Goal: Transaction & Acquisition: Purchase product/service

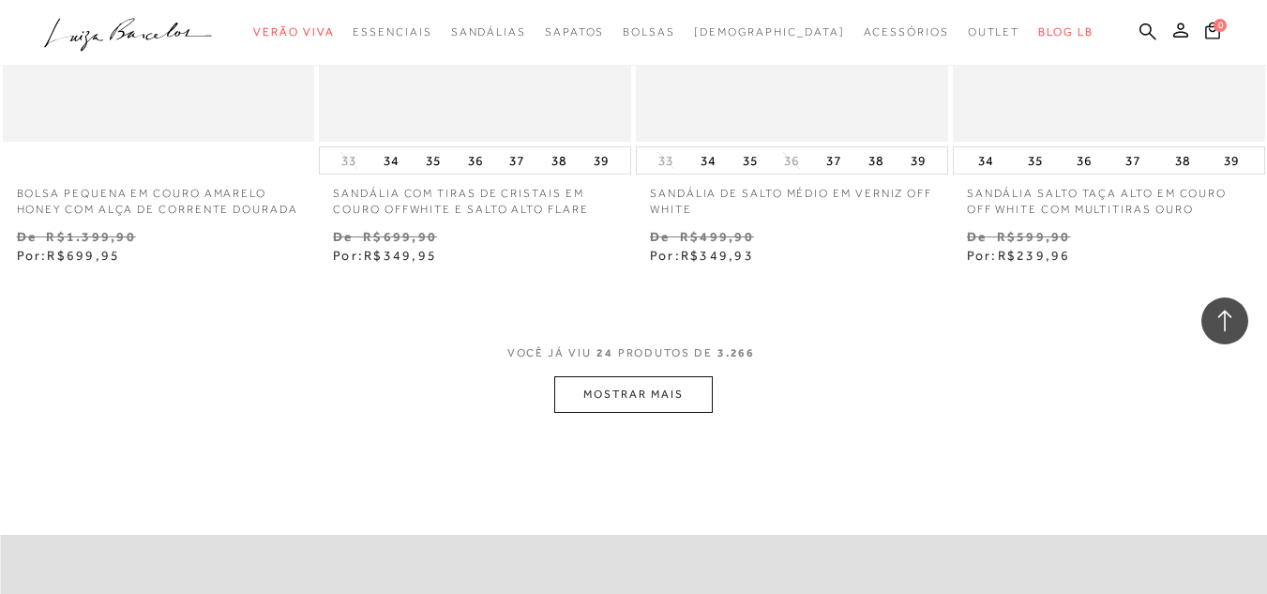
scroll to position [3539, 0]
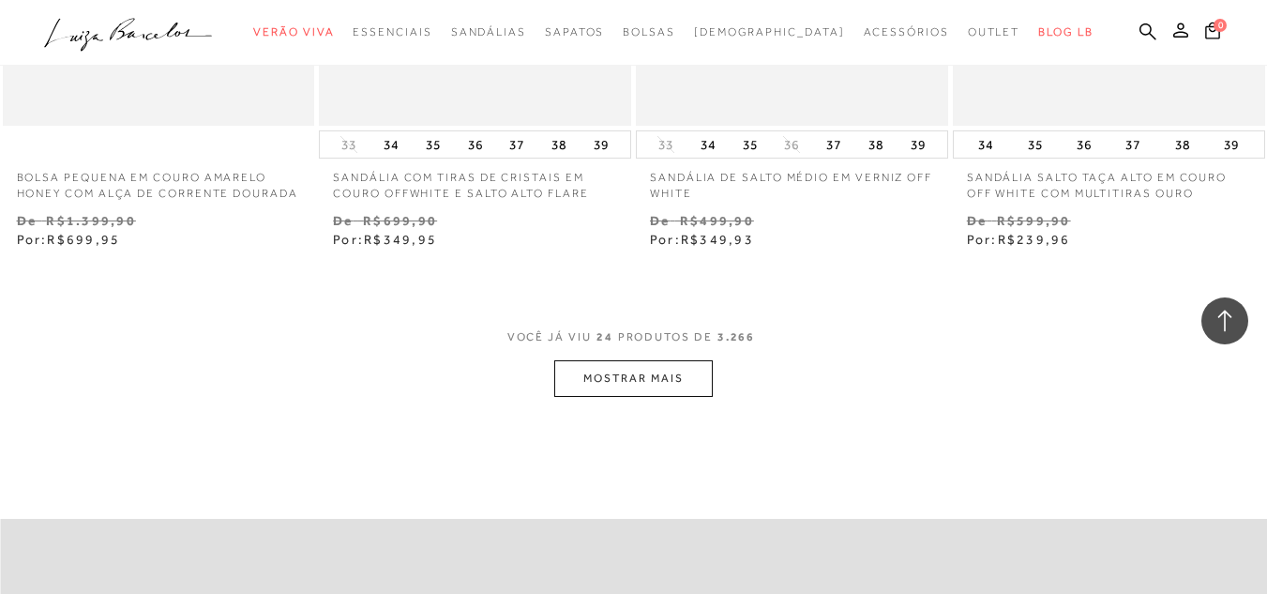
click at [590, 385] on button "MOSTRAR MAIS" at bounding box center [633, 378] width 158 height 37
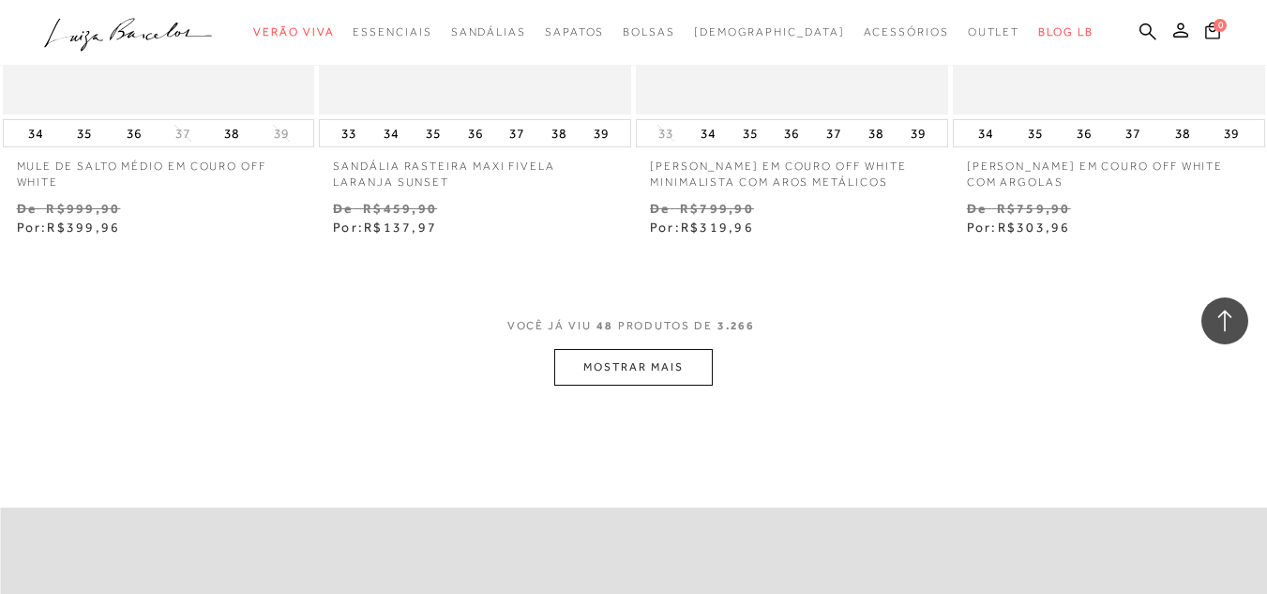
scroll to position [7225, 0]
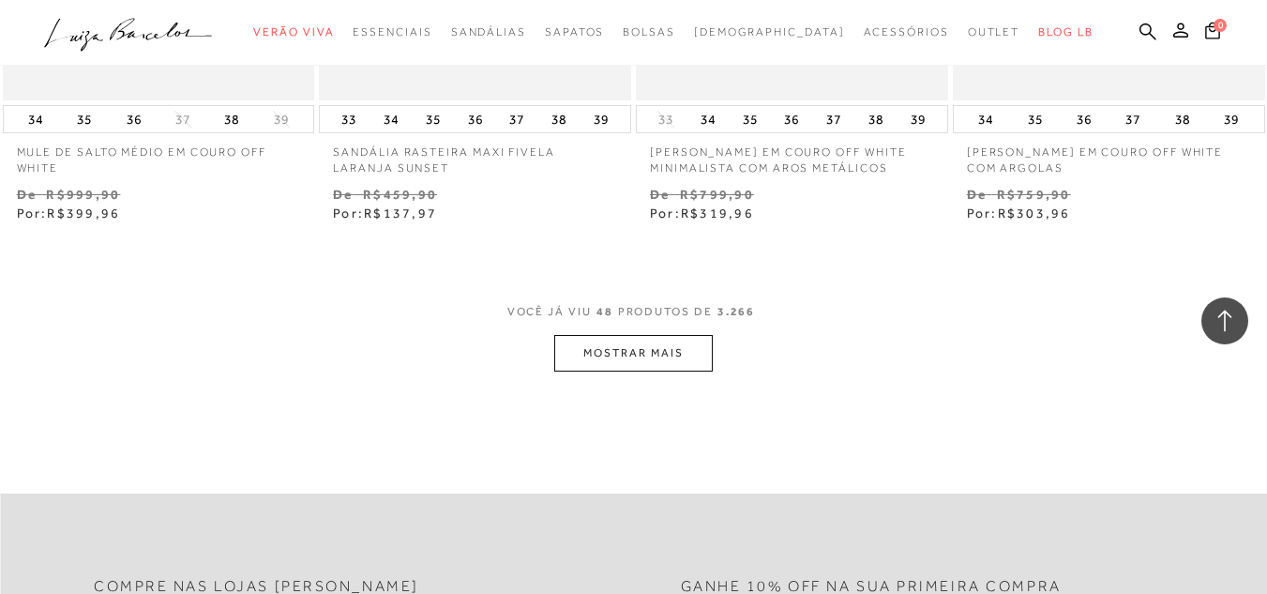
click at [627, 366] on button "MOSTRAR MAIS" at bounding box center [633, 353] width 158 height 37
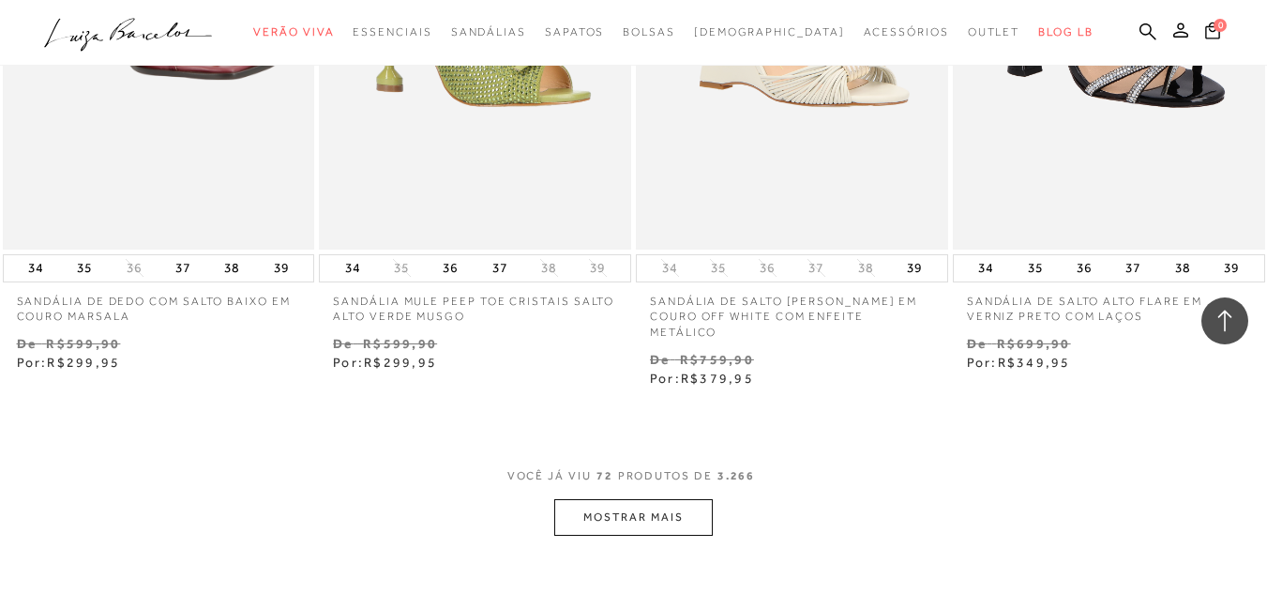
scroll to position [10914, 0]
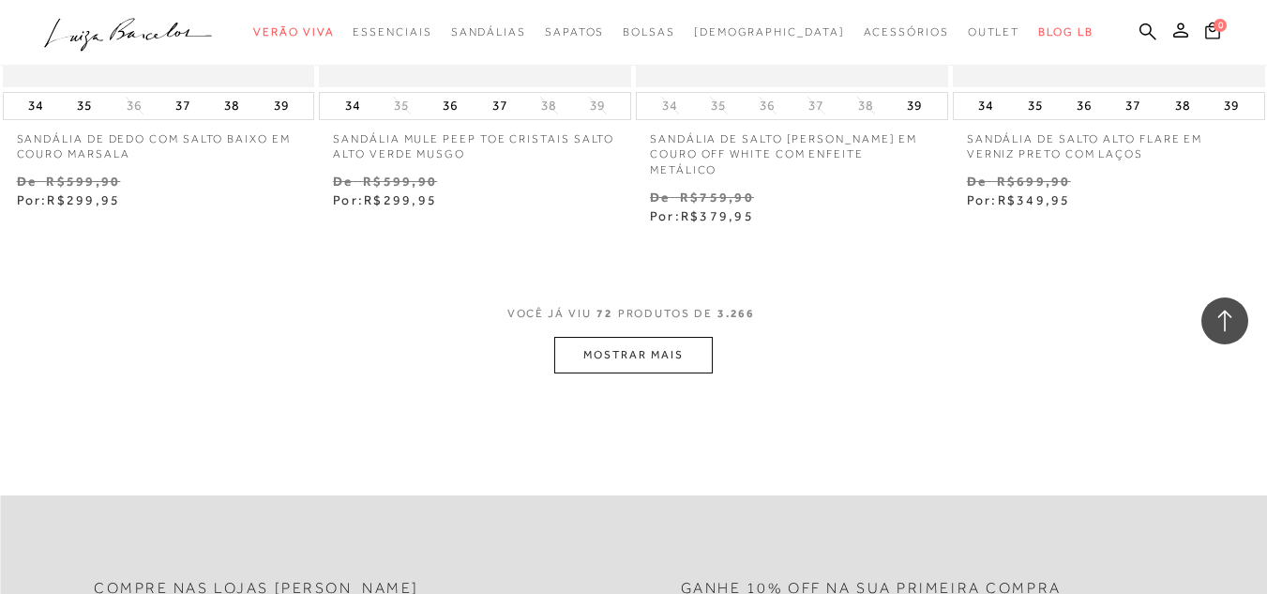
click at [606, 342] on button "MOSTRAR MAIS" at bounding box center [633, 355] width 158 height 37
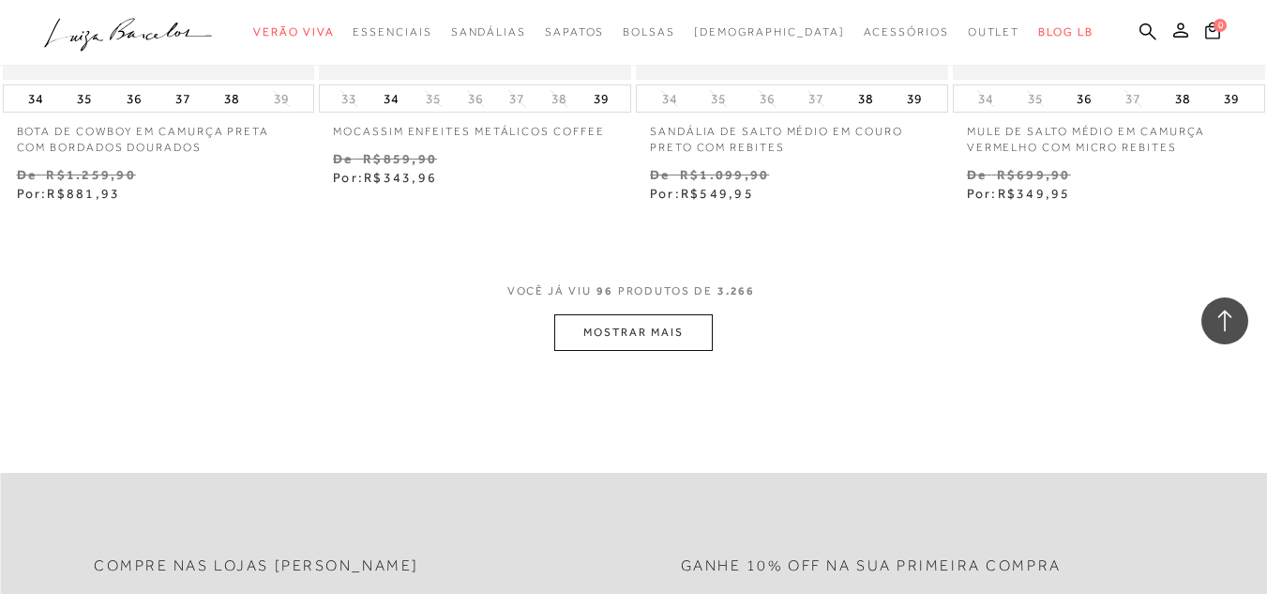
scroll to position [14639, 0]
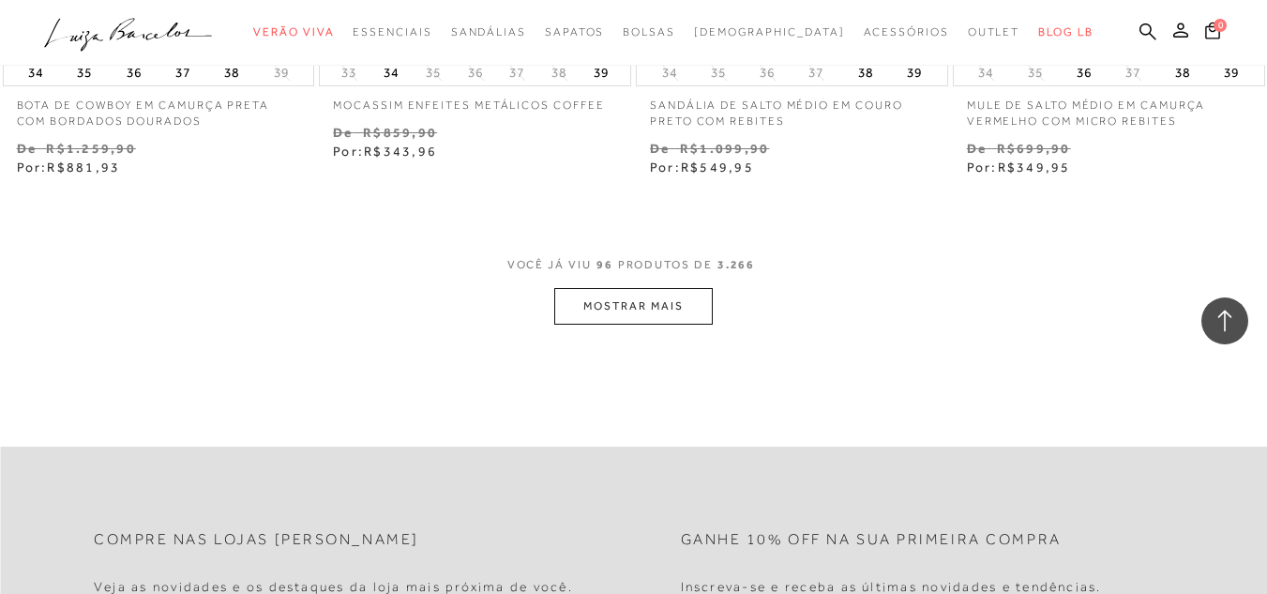
click at [655, 313] on button "MOSTRAR MAIS" at bounding box center [633, 306] width 158 height 37
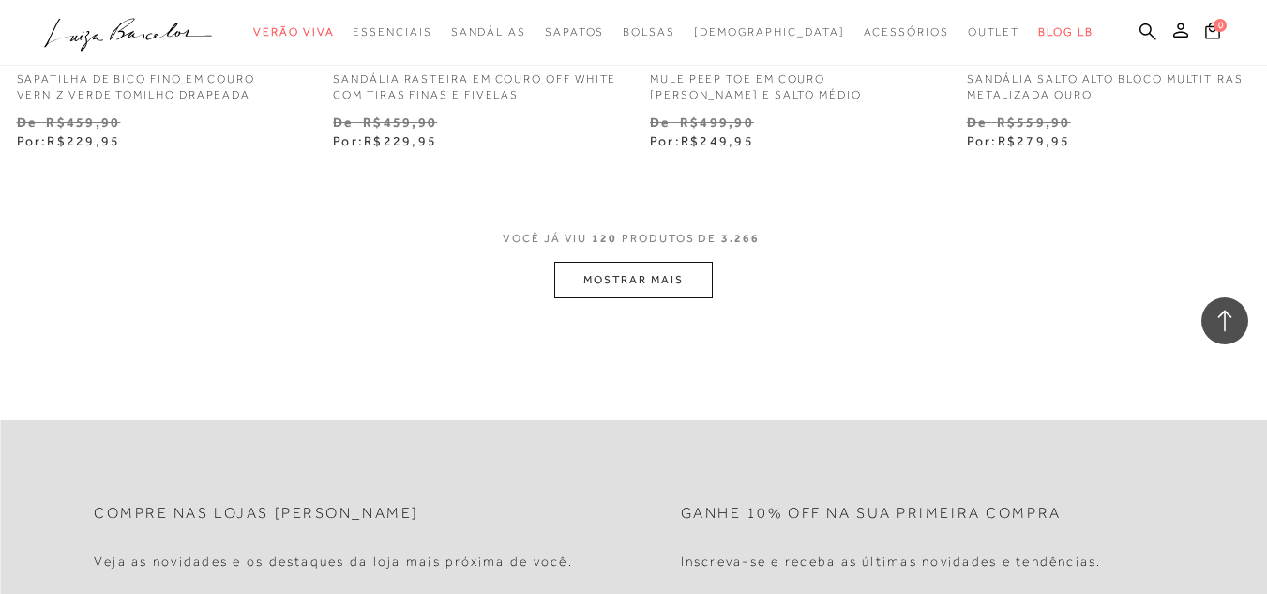
scroll to position [18389, 0]
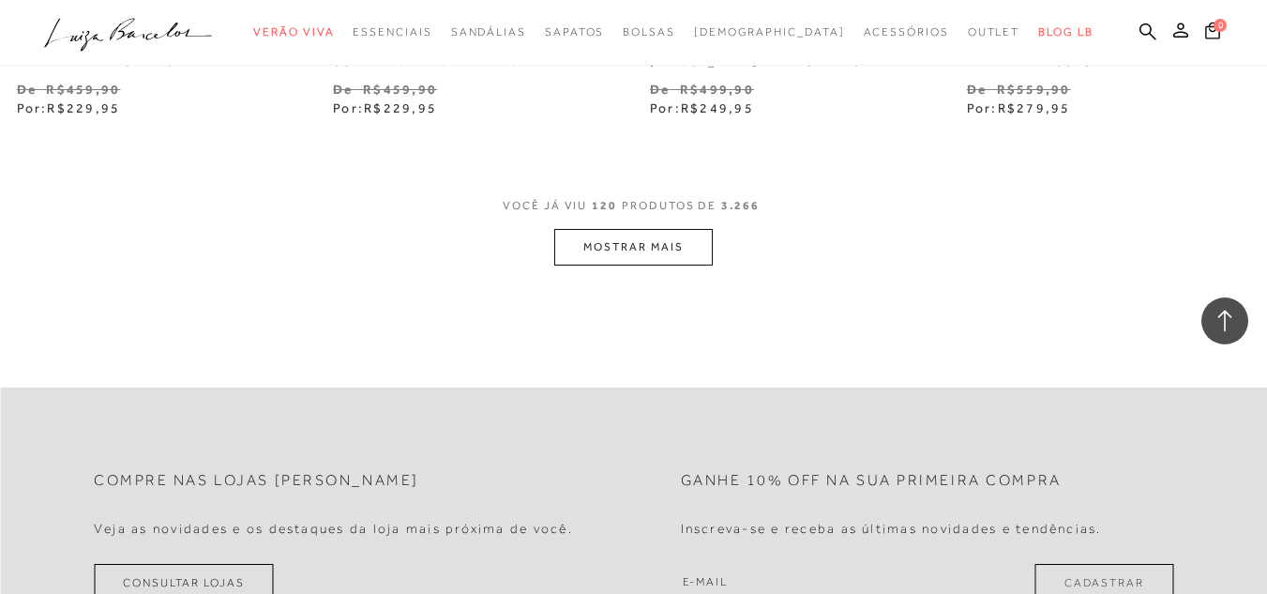
click at [598, 251] on button "MOSTRAR MAIS" at bounding box center [633, 247] width 158 height 37
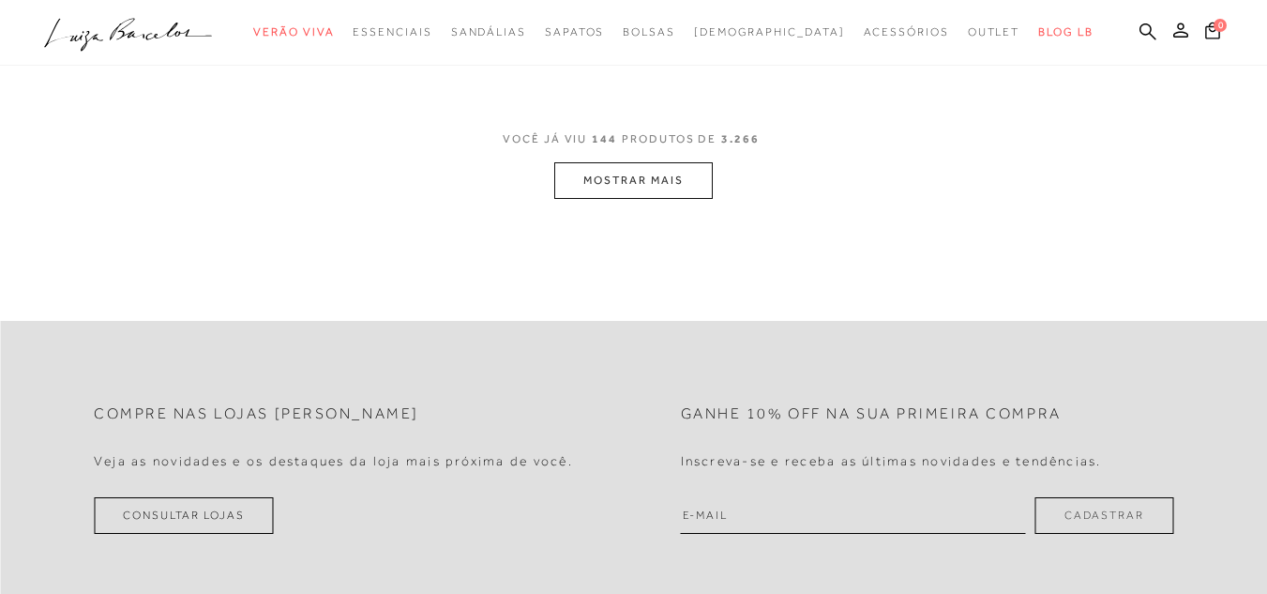
scroll to position [237, 0]
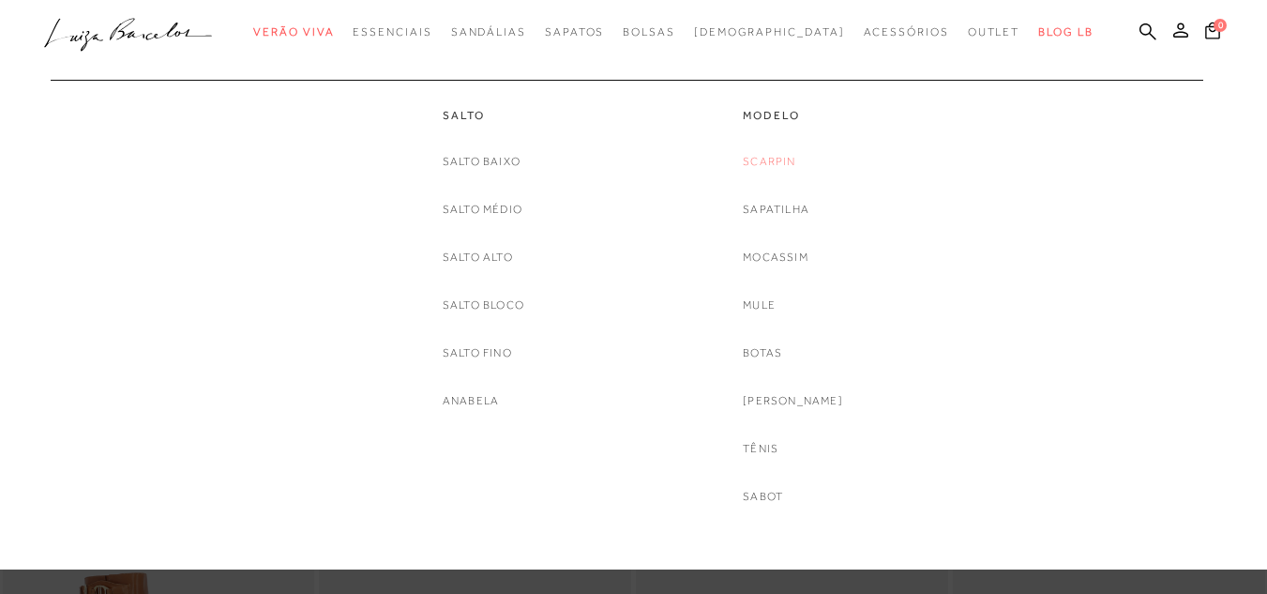
click at [795, 162] on link "Scarpin" at bounding box center [769, 162] width 53 height 20
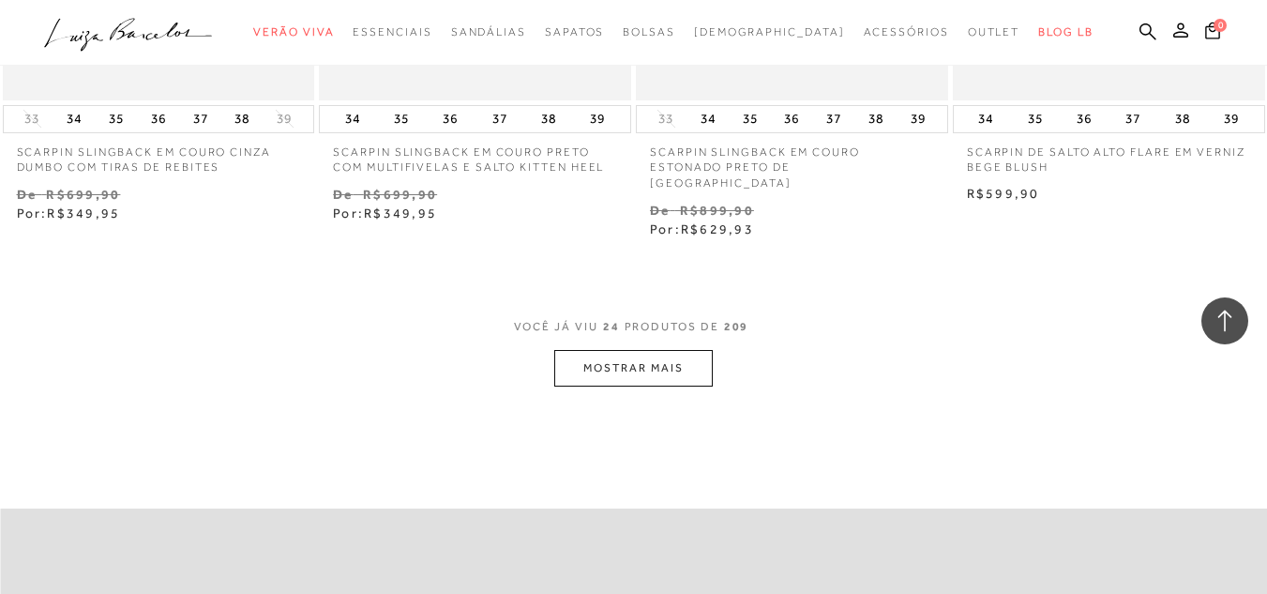
scroll to position [3505, 0]
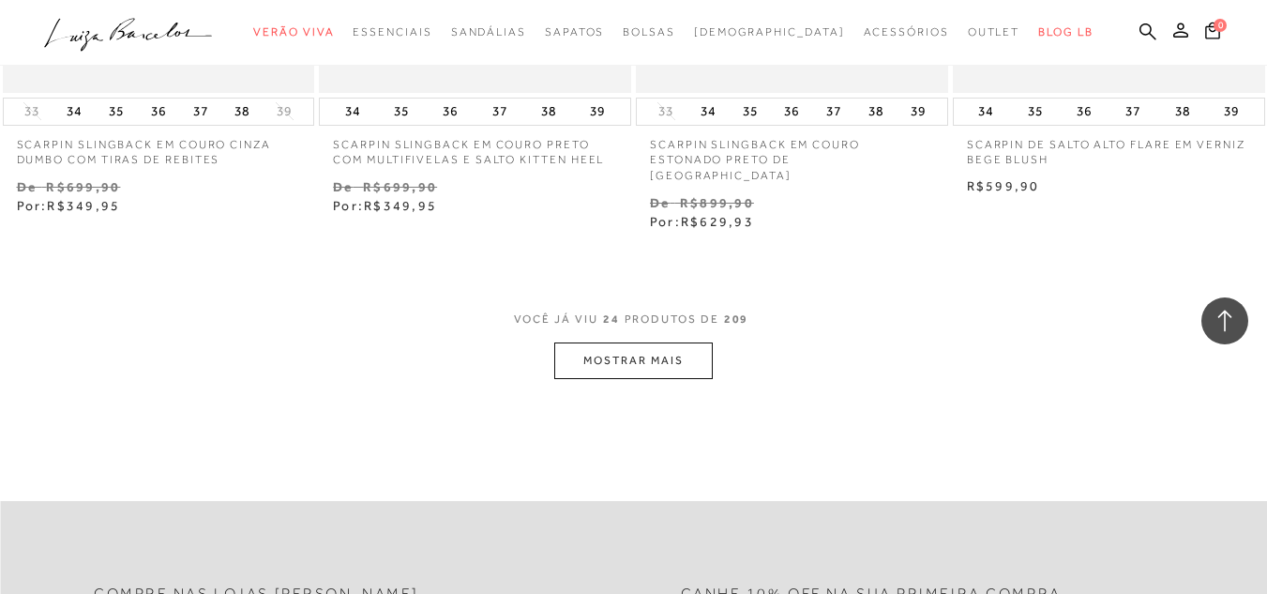
click at [662, 346] on button "MOSTRAR MAIS" at bounding box center [633, 360] width 158 height 37
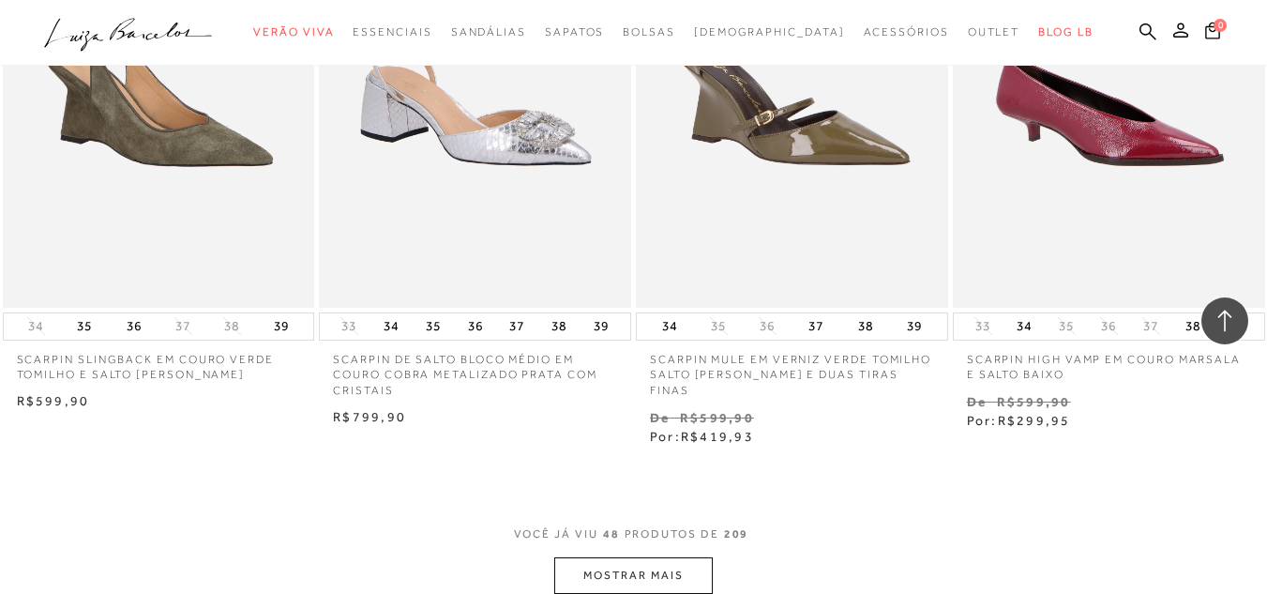
scroll to position [7028, 0]
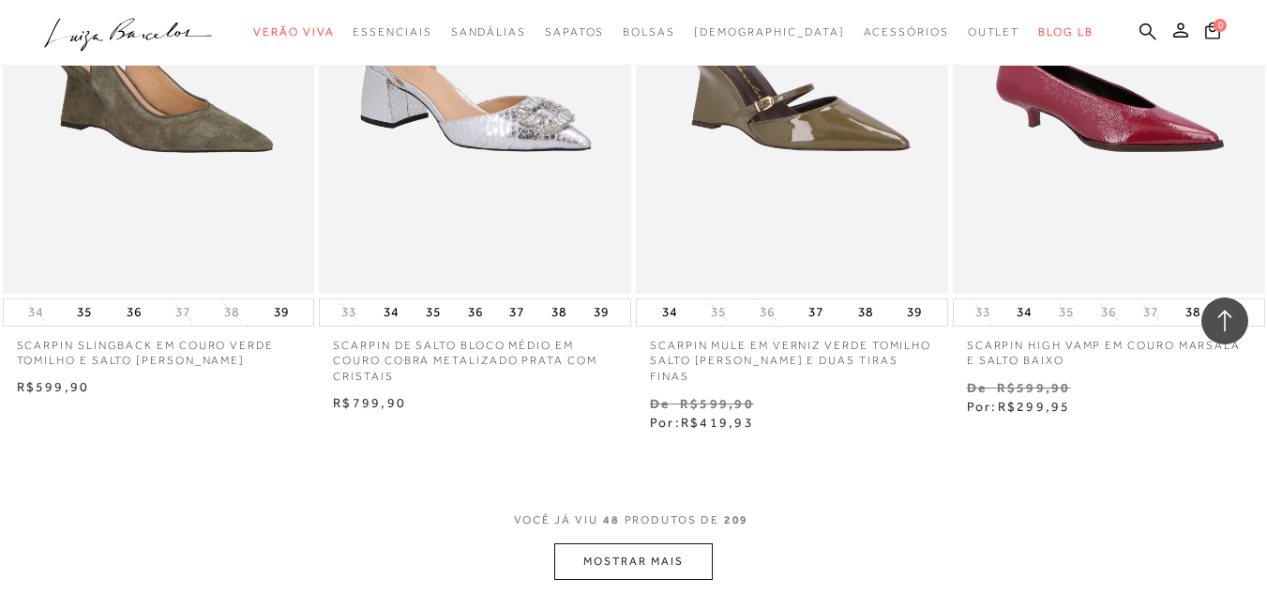
click at [619, 543] on button "MOSTRAR MAIS" at bounding box center [633, 561] width 158 height 37
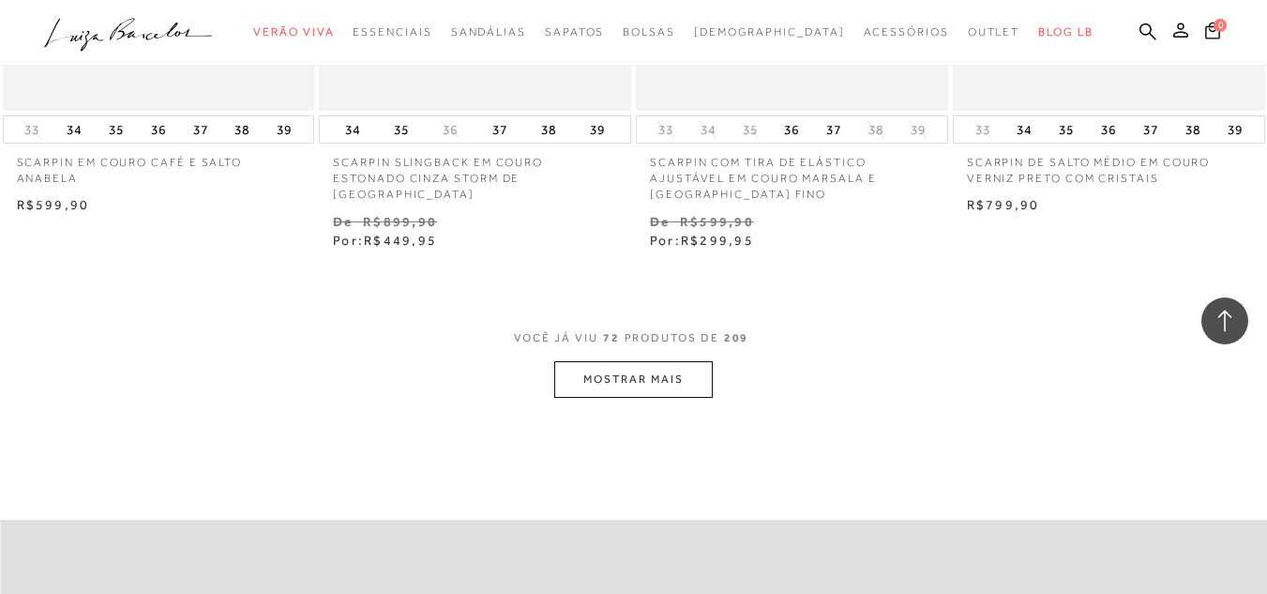
scroll to position [10942, 0]
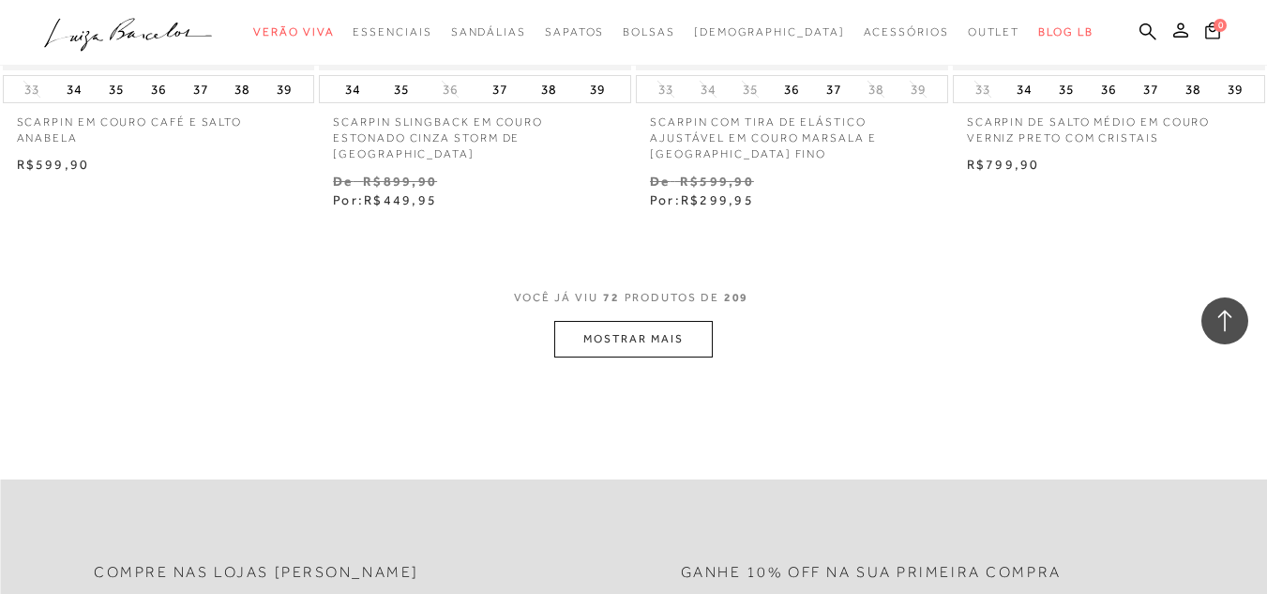
click at [650, 321] on button "MOSTRAR MAIS" at bounding box center [633, 339] width 158 height 37
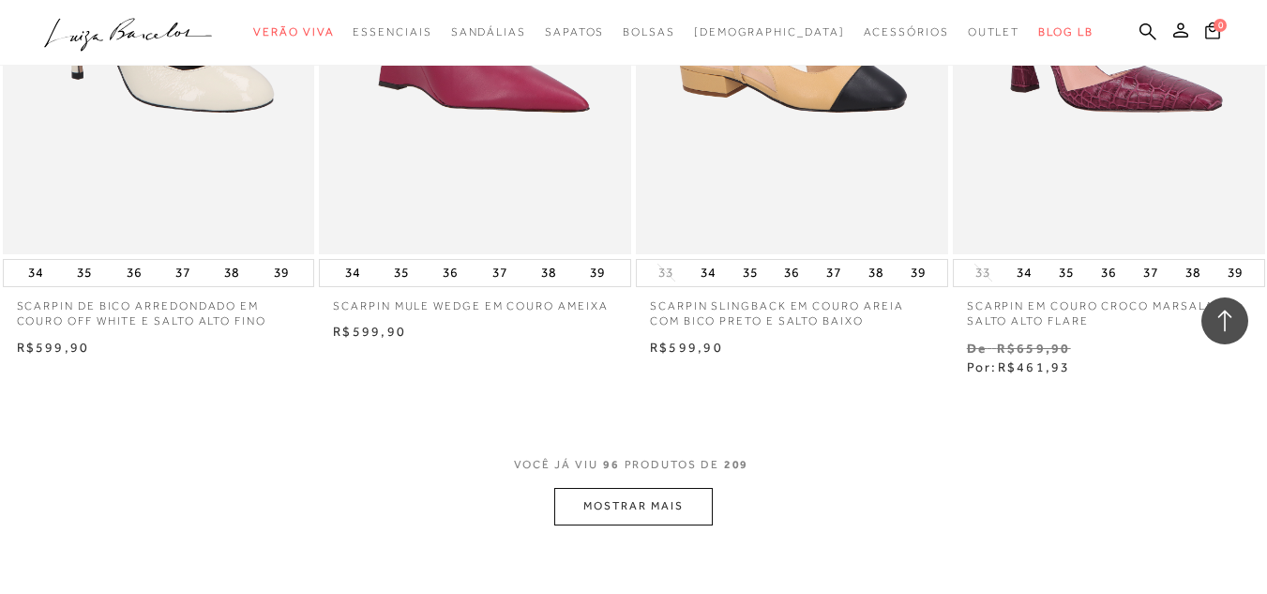
scroll to position [14503, 0]
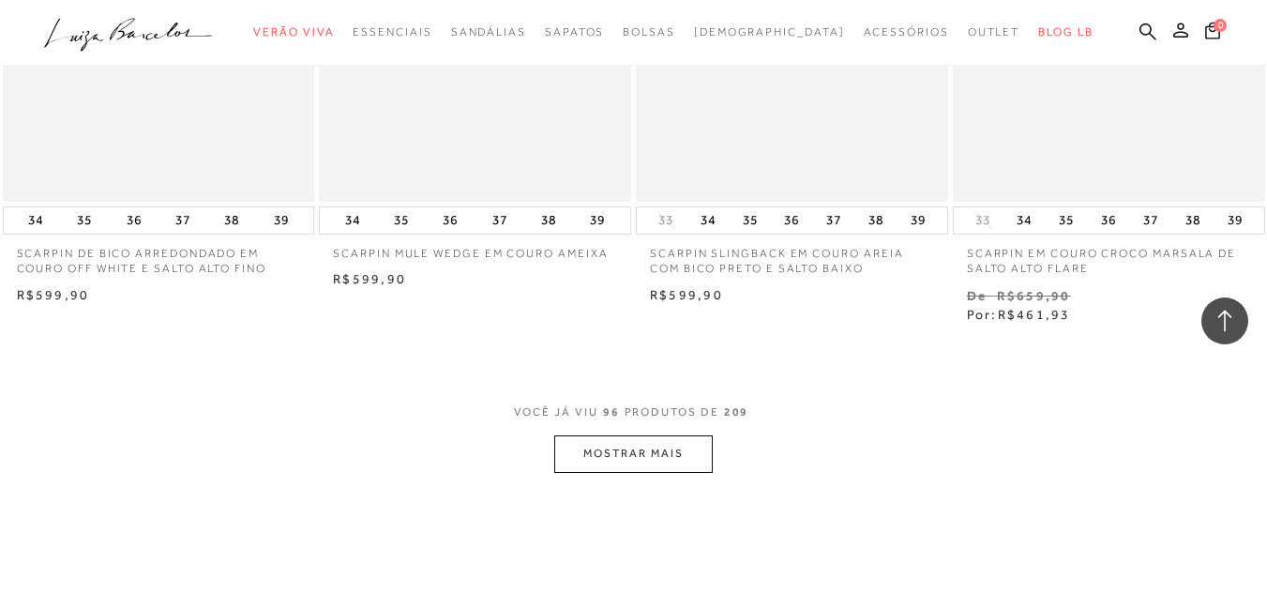
click at [627, 435] on button "MOSTRAR MAIS" at bounding box center [633, 453] width 158 height 37
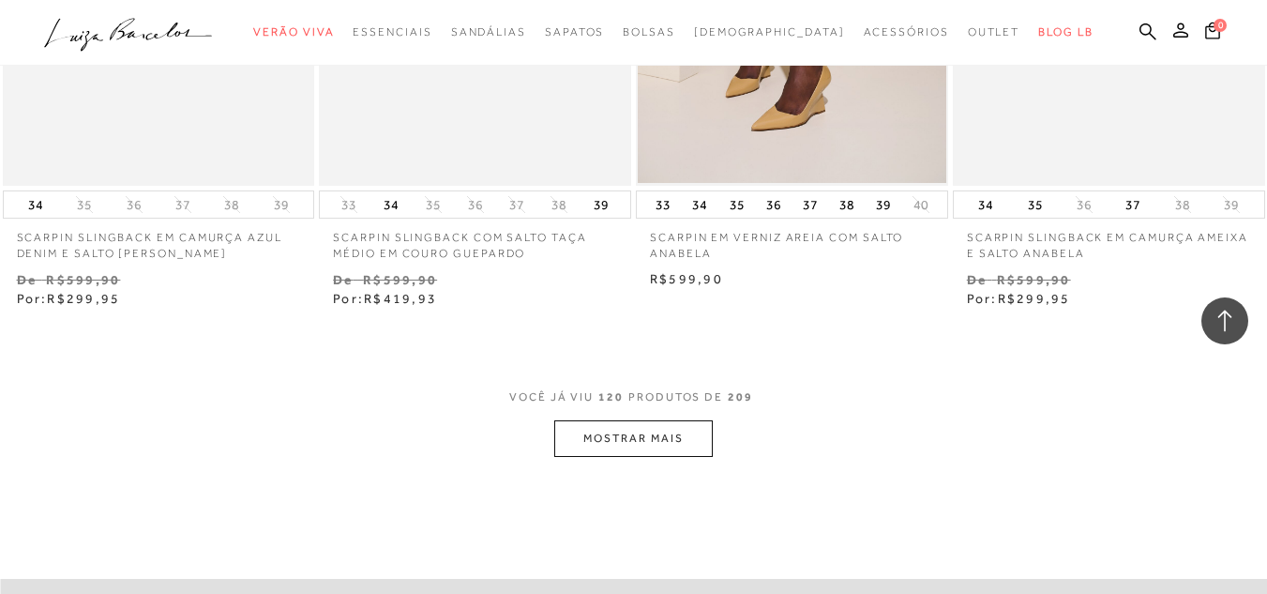
scroll to position [18239, 0]
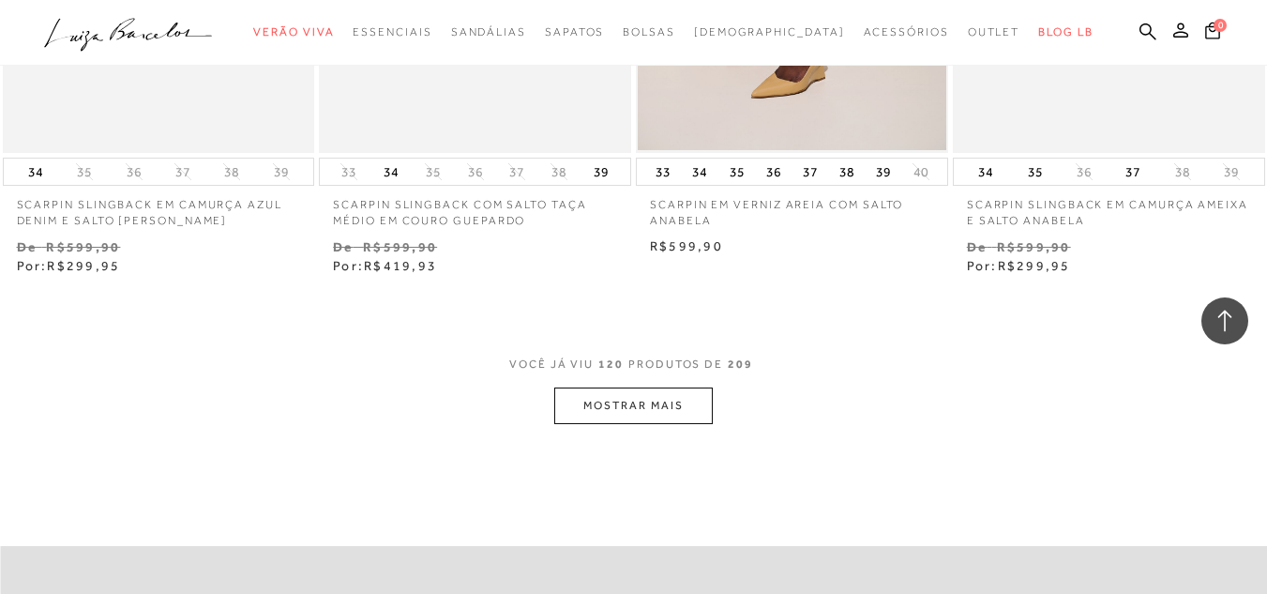
click at [640, 387] on button "MOSTRAR MAIS" at bounding box center [633, 405] width 158 height 37
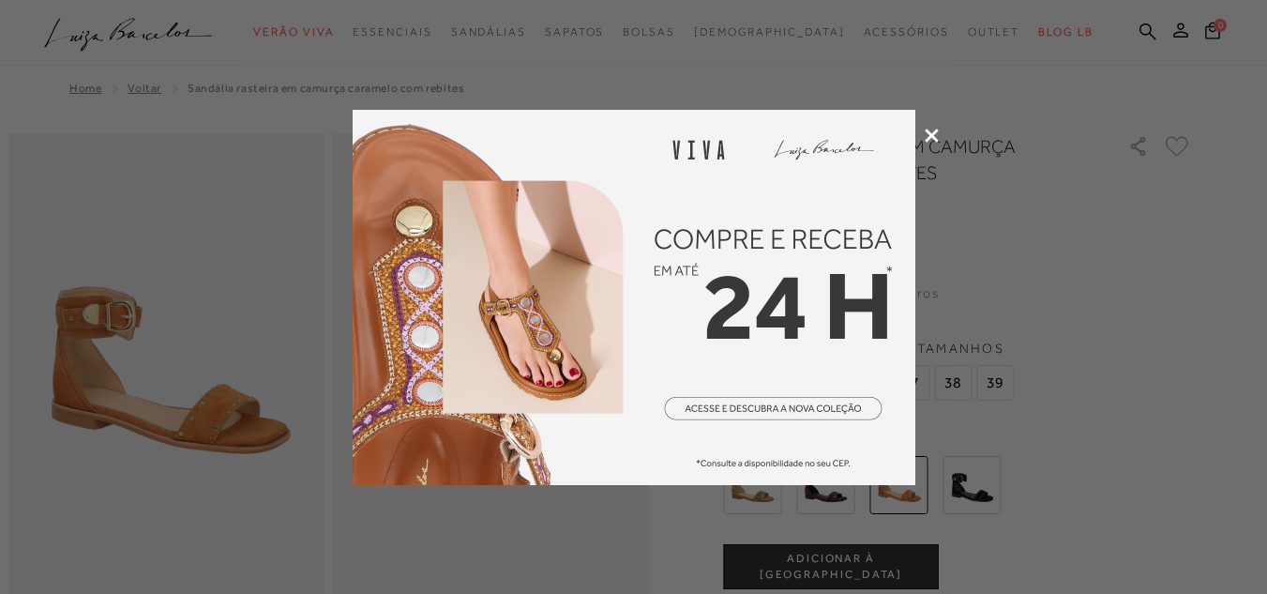
click at [923, 136] on div at bounding box center [633, 297] width 1267 height 594
click at [930, 136] on icon at bounding box center [932, 136] width 14 height 14
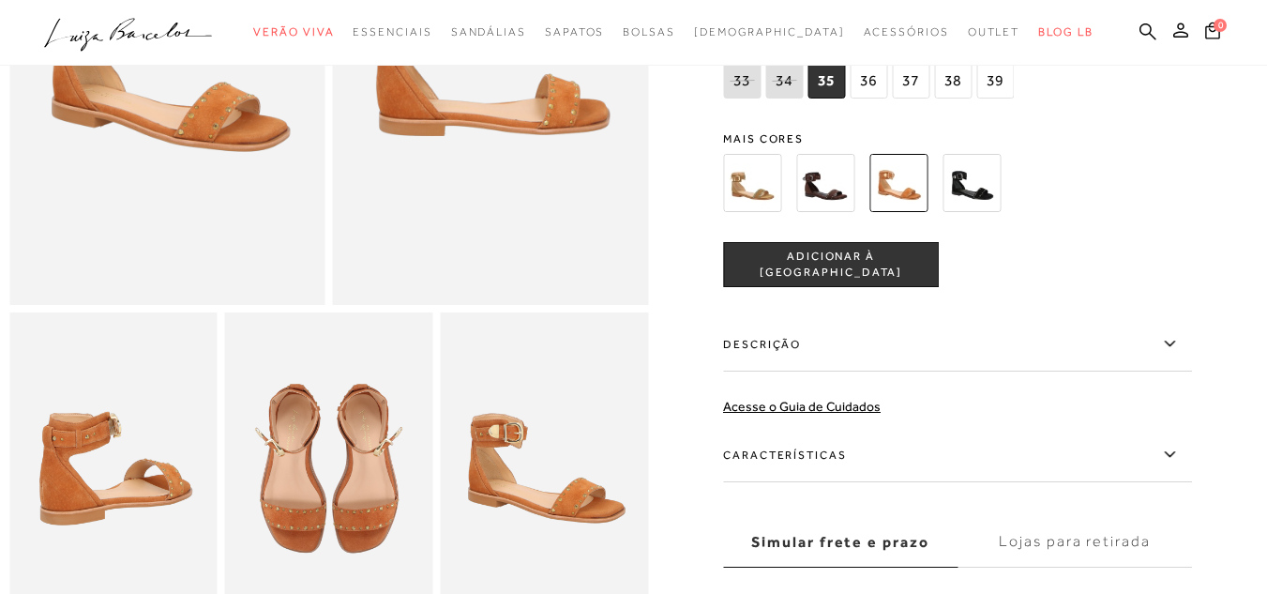
scroll to position [306, 0]
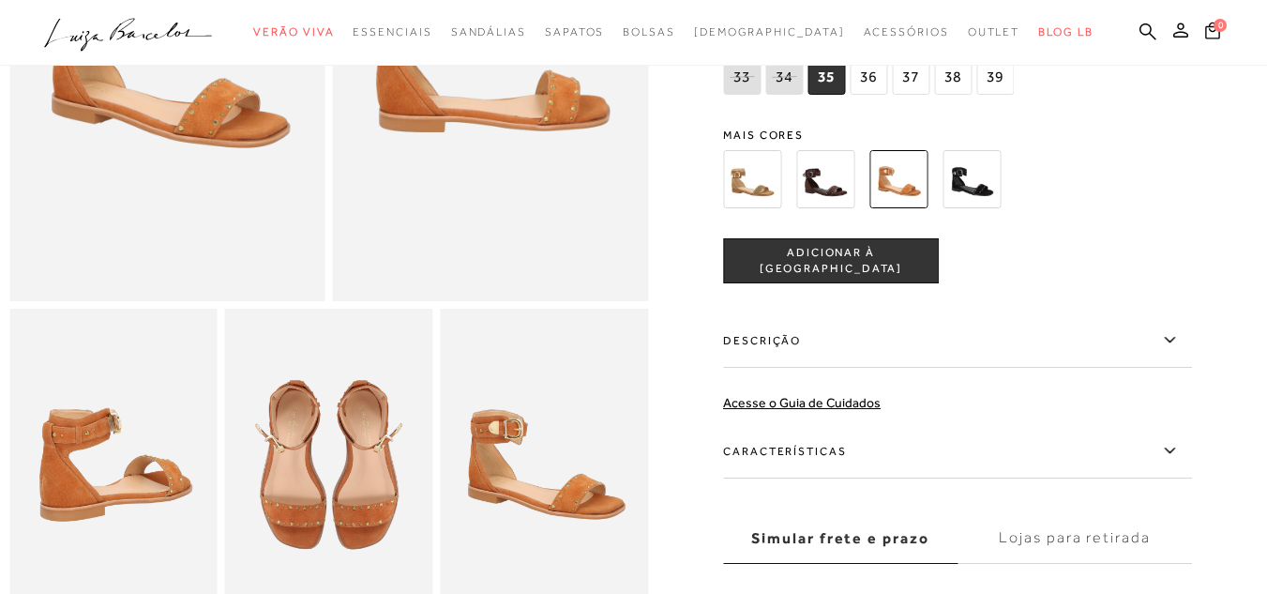
click at [1171, 341] on icon at bounding box center [1169, 339] width 23 height 23
click at [0, 0] on input "Descrição" at bounding box center [0, 0] width 0 height 0
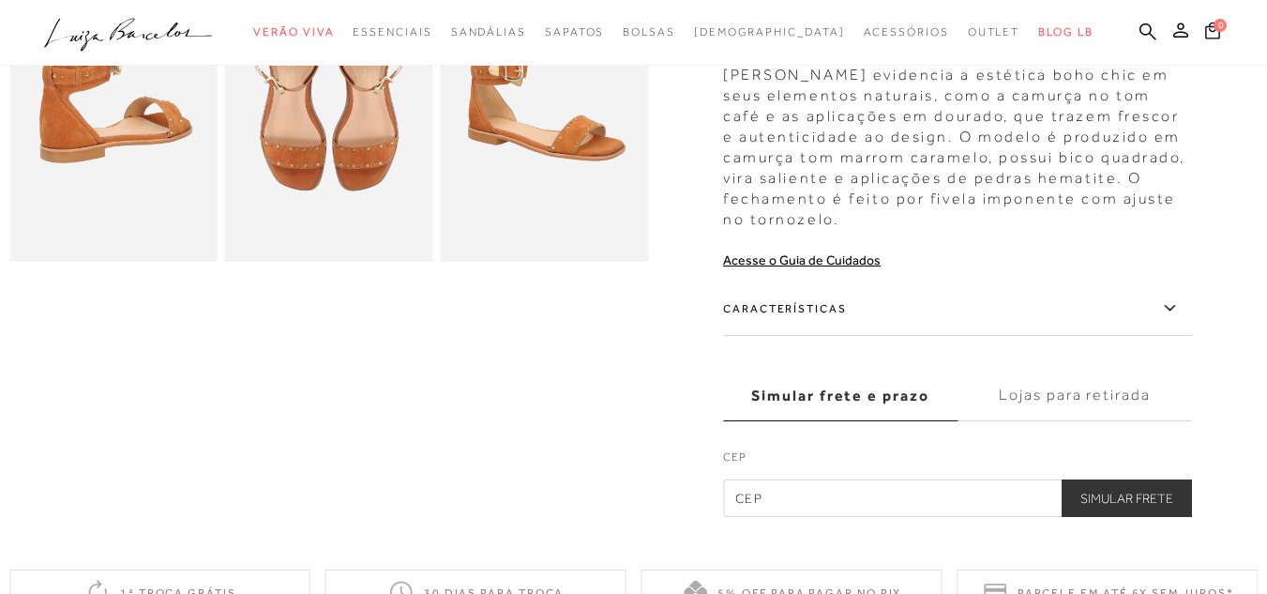
scroll to position [688, 0]
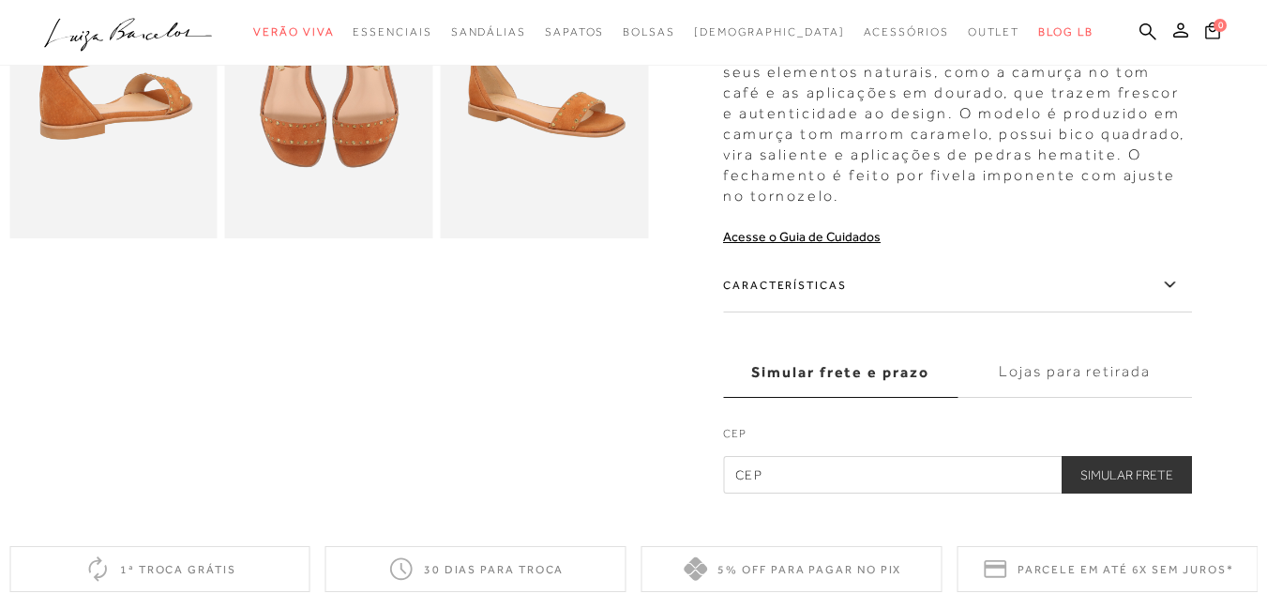
click at [1174, 281] on icon at bounding box center [1169, 284] width 10 height 6
click at [0, 0] on input "Características" at bounding box center [0, 0] width 0 height 0
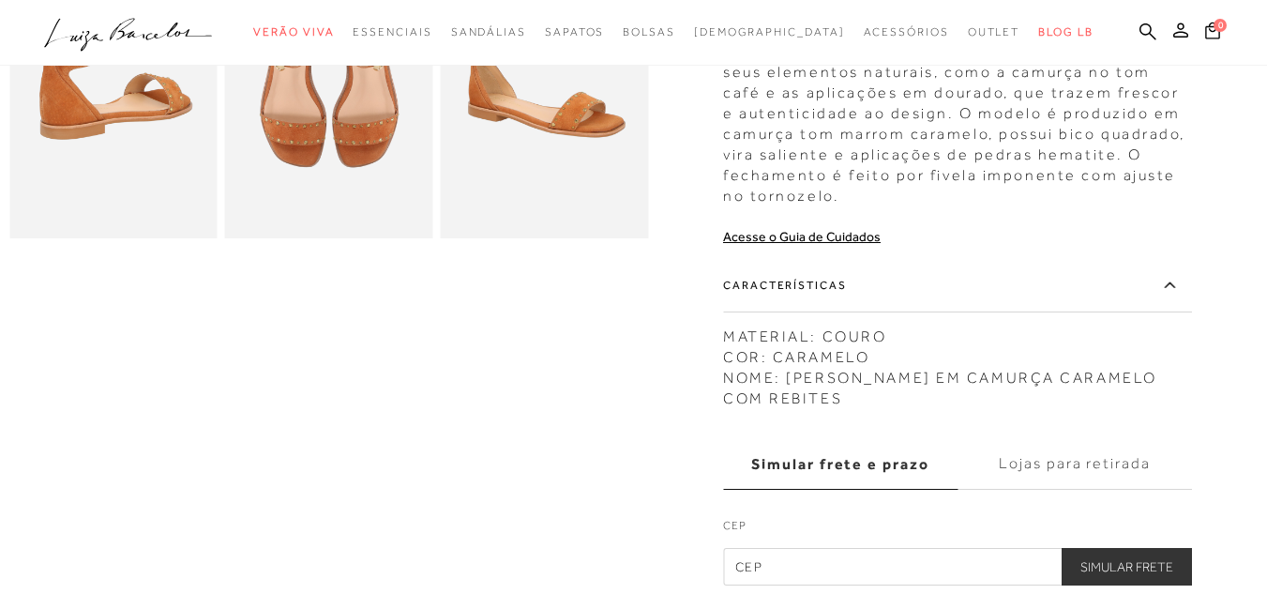
scroll to position [0, 0]
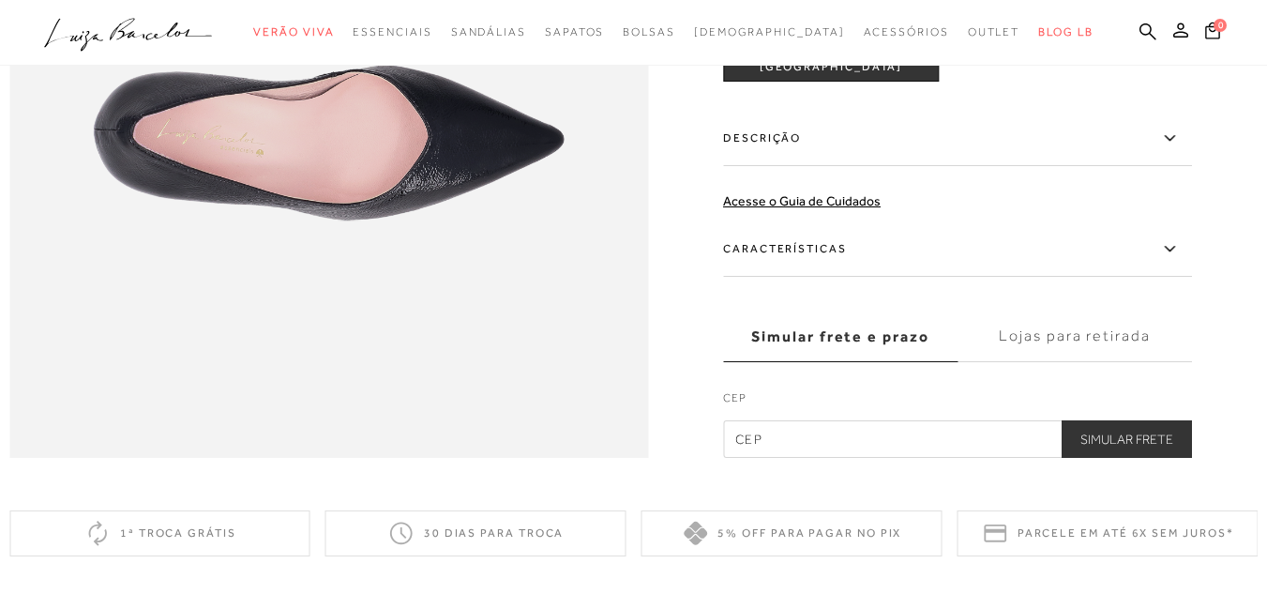
scroll to position [1439, 0]
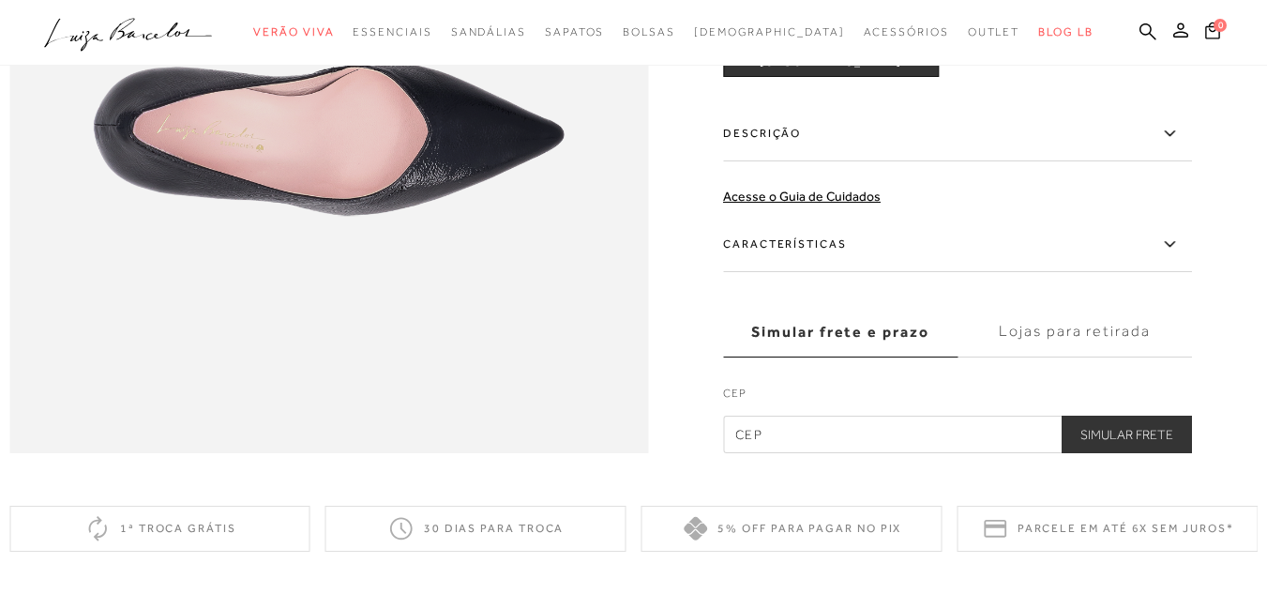
click at [925, 272] on label "Características" at bounding box center [957, 245] width 469 height 54
click at [0, 0] on input "Características" at bounding box center [0, 0] width 0 height 0
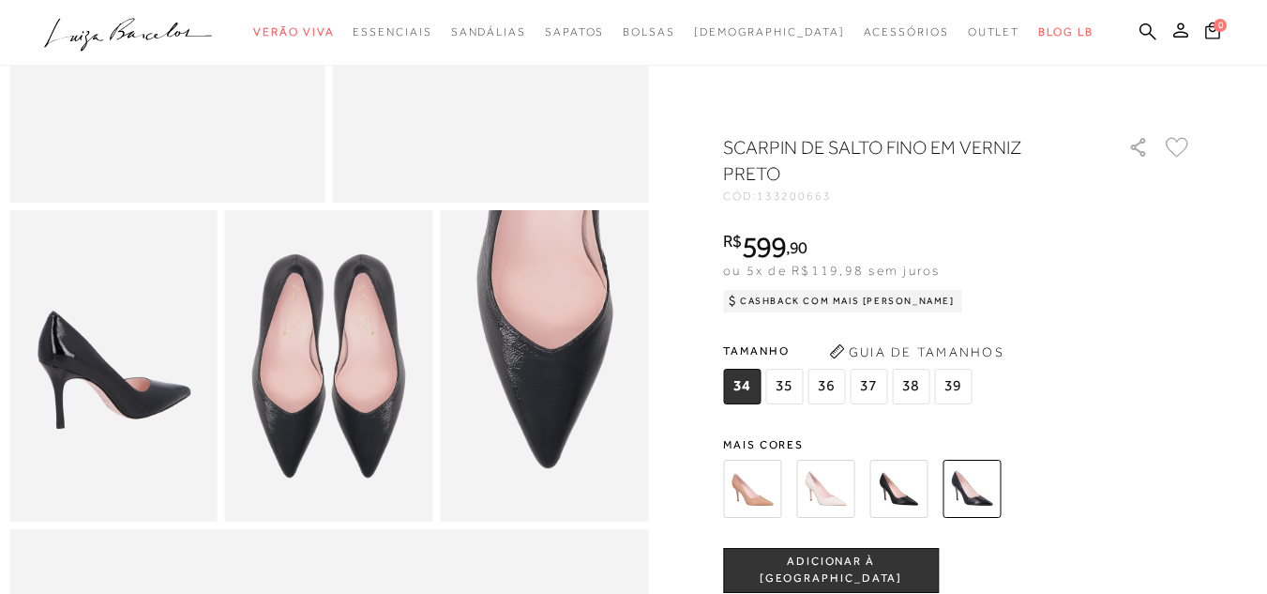
scroll to position [0, 0]
